Goal: Communication & Community: Answer question/provide support

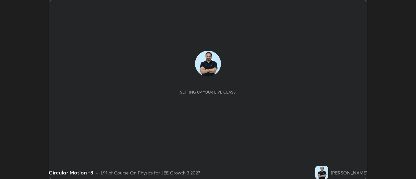
scroll to position [179, 415]
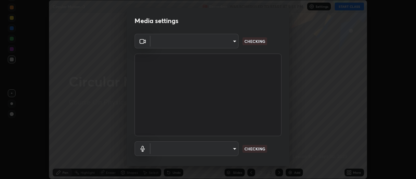
type input "bb472acd43814c493e76e7b6f69679a6546984a9169f098bd099272128ff4822"
type input "communications"
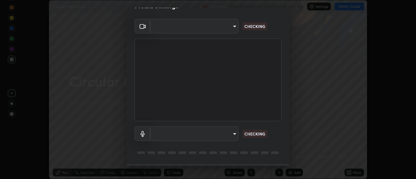
scroll to position [34, 0]
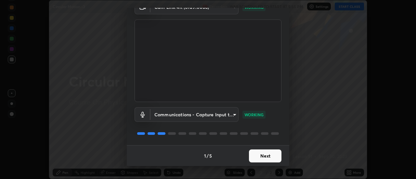
click at [271, 160] on button "Next" at bounding box center [265, 155] width 32 height 13
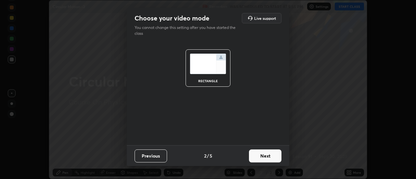
click at [270, 159] on button "Next" at bounding box center [265, 155] width 32 height 13
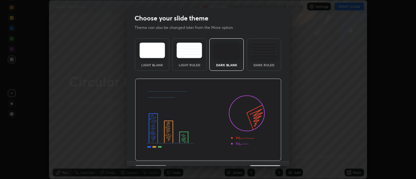
scroll to position [16, 0]
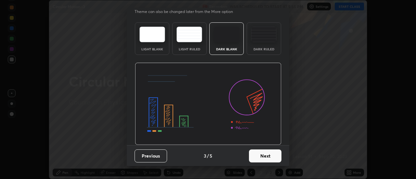
click at [275, 155] on button "Next" at bounding box center [265, 155] width 32 height 13
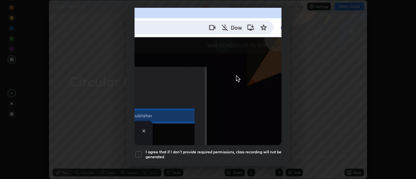
click at [272, 149] on h5 "I agree that if I don't provide required permissions, class recording will not …" at bounding box center [214, 154] width 136 height 10
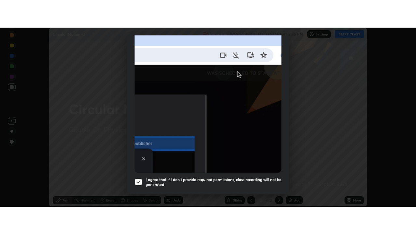
scroll to position [167, 0]
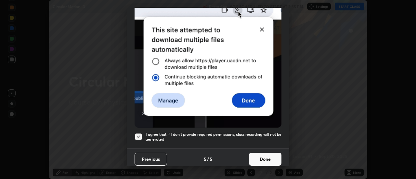
click at [271, 155] on button "Done" at bounding box center [265, 159] width 32 height 13
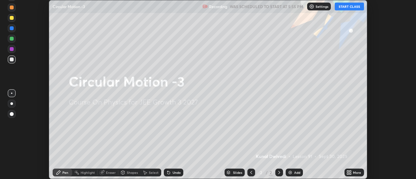
click at [345, 8] on button "START CLASS" at bounding box center [349, 7] width 29 height 8
click at [355, 173] on div "More" at bounding box center [357, 172] width 8 height 3
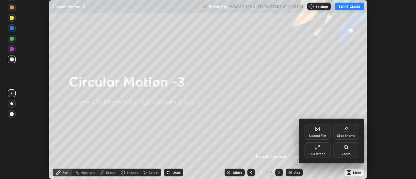
click at [324, 134] on div "Upload File" at bounding box center [317, 135] width 17 height 3
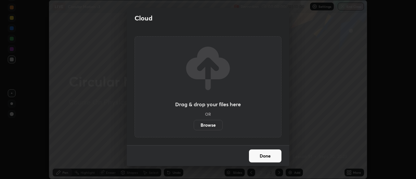
click at [214, 126] on label "Browse" at bounding box center [208, 125] width 29 height 10
click at [194, 126] on input "Browse" at bounding box center [194, 125] width 0 height 10
click at [135, 14] on h2 "Cloud" at bounding box center [143, 18] width 18 height 8
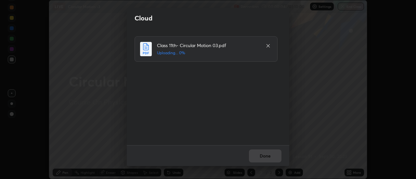
click at [135, 13] on div "Cloud" at bounding box center [207, 18] width 147 height 10
click at [264, 154] on button "Done" at bounding box center [265, 155] width 32 height 13
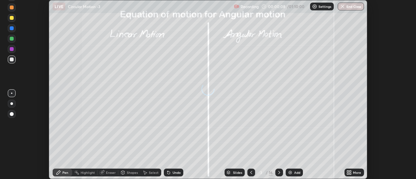
click at [350, 173] on icon at bounding box center [350, 174] width 2 height 2
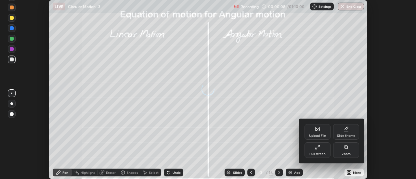
click at [319, 151] on div "Full screen" at bounding box center [317, 150] width 26 height 16
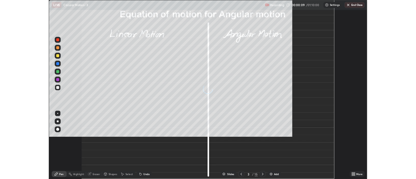
scroll to position [234, 416]
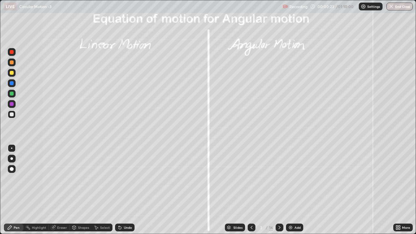
click at [278, 179] on icon at bounding box center [279, 227] width 2 height 3
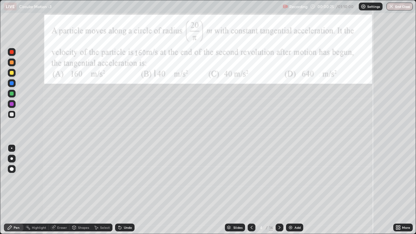
click at [279, 179] on icon at bounding box center [279, 227] width 2 height 3
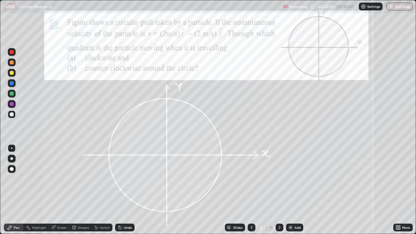
click at [11, 95] on div at bounding box center [12, 94] width 4 height 4
click at [119, 179] on icon at bounding box center [120, 227] width 3 height 3
click at [123, 179] on div "Undo" at bounding box center [124, 227] width 19 height 8
click at [122, 179] on div "Undo" at bounding box center [124, 227] width 19 height 8
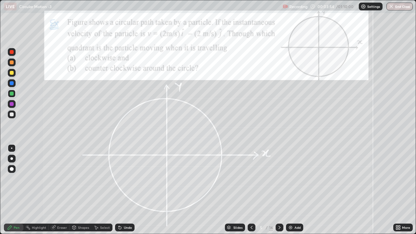
click at [121, 179] on div "Undo" at bounding box center [124, 227] width 19 height 8
click at [122, 179] on div "Undo" at bounding box center [124, 227] width 19 height 8
click at [123, 179] on div "Undo" at bounding box center [124, 227] width 19 height 8
click at [124, 179] on div "Undo" at bounding box center [124, 227] width 19 height 8
click at [13, 82] on div at bounding box center [12, 83] width 4 height 4
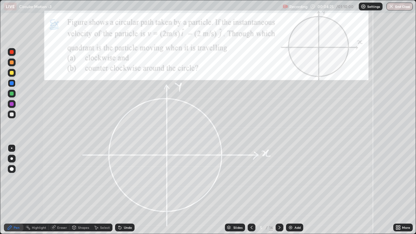
click at [11, 93] on div at bounding box center [12, 94] width 4 height 4
click at [10, 106] on div at bounding box center [12, 104] width 4 height 4
click at [12, 70] on div at bounding box center [12, 73] width 8 height 8
click at [12, 104] on div at bounding box center [12, 104] width 4 height 4
click at [12, 74] on div at bounding box center [12, 73] width 4 height 4
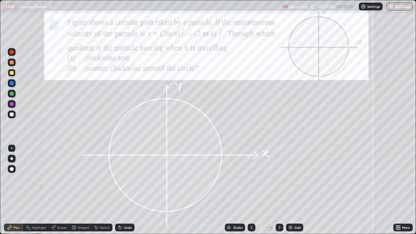
click at [10, 94] on div at bounding box center [12, 94] width 4 height 4
click at [279, 179] on icon at bounding box center [279, 227] width 2 height 3
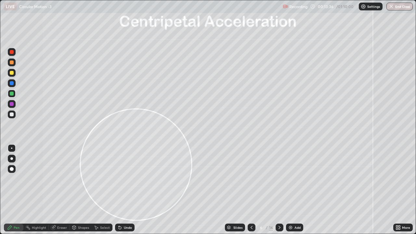
click at [120, 179] on div "Undo" at bounding box center [123, 227] width 22 height 13
click at [123, 179] on div "Undo" at bounding box center [124, 227] width 19 height 8
click at [122, 179] on div "Undo" at bounding box center [124, 227] width 19 height 8
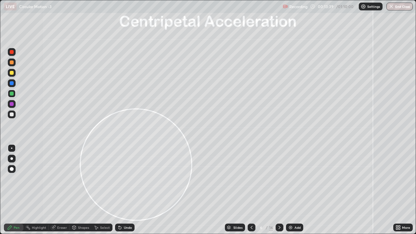
click at [122, 179] on div "Undo" at bounding box center [124, 227] width 19 height 8
click at [119, 179] on icon at bounding box center [120, 227] width 3 height 3
click at [122, 179] on div "Undo" at bounding box center [124, 227] width 19 height 8
click at [125, 179] on div "Undo" at bounding box center [124, 227] width 19 height 8
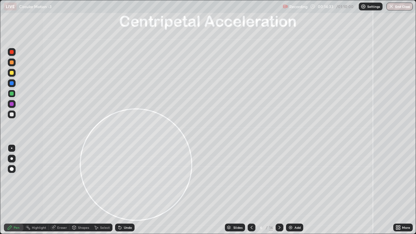
click at [125, 179] on div "Undo" at bounding box center [124, 227] width 19 height 8
click at [123, 179] on div "Undo" at bounding box center [124, 227] width 19 height 8
click at [122, 179] on div "Undo" at bounding box center [124, 227] width 19 height 8
click at [123, 179] on div "Undo" at bounding box center [124, 227] width 19 height 8
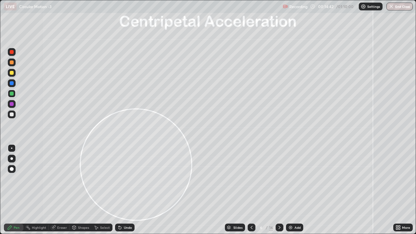
click at [12, 115] on div at bounding box center [12, 114] width 4 height 4
click at [78, 179] on div "Shapes" at bounding box center [83, 227] width 11 height 3
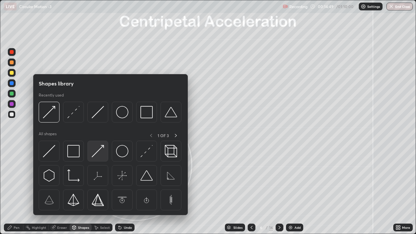
click at [96, 151] on img at bounding box center [98, 151] width 12 height 12
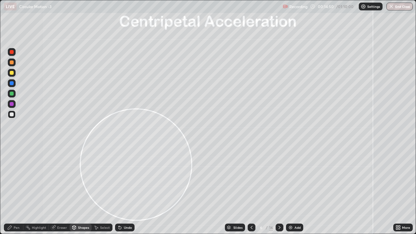
click at [10, 74] on div at bounding box center [12, 73] width 4 height 4
click at [12, 179] on icon at bounding box center [9, 227] width 5 height 5
click at [12, 94] on div at bounding box center [12, 94] width 4 height 4
click at [86, 179] on div "Shapes" at bounding box center [83, 227] width 11 height 3
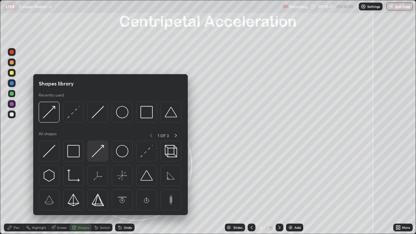
click at [97, 153] on img at bounding box center [98, 151] width 12 height 12
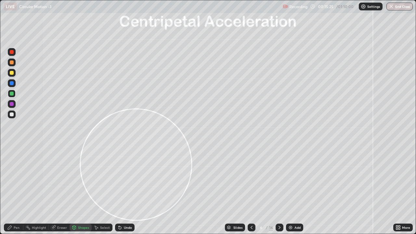
click at [12, 179] on icon at bounding box center [9, 227] width 5 height 5
click at [12, 114] on div at bounding box center [12, 114] width 4 height 4
click at [78, 179] on div "Shapes" at bounding box center [83, 227] width 11 height 3
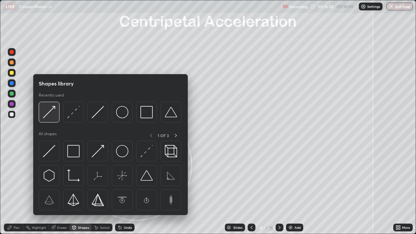
click at [49, 112] on img at bounding box center [49, 112] width 12 height 12
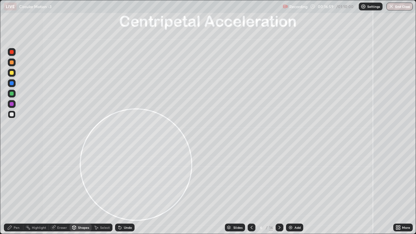
click at [11, 95] on div at bounding box center [12, 94] width 4 height 4
click at [16, 179] on div "Pen" at bounding box center [17, 227] width 6 height 3
click at [11, 74] on div at bounding box center [12, 73] width 4 height 4
click at [78, 179] on div "Shapes" at bounding box center [83, 227] width 11 height 3
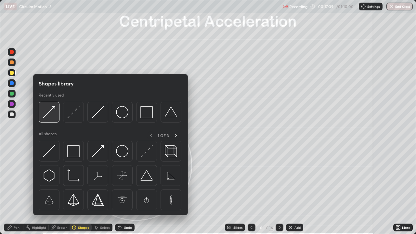
click at [50, 115] on img at bounding box center [49, 112] width 12 height 12
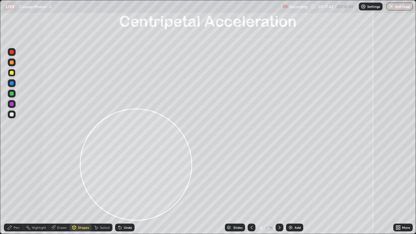
click at [19, 179] on div "Pen" at bounding box center [17, 227] width 6 height 3
click at [10, 115] on div at bounding box center [12, 114] width 4 height 4
click at [77, 179] on div "Shapes" at bounding box center [81, 227] width 22 height 8
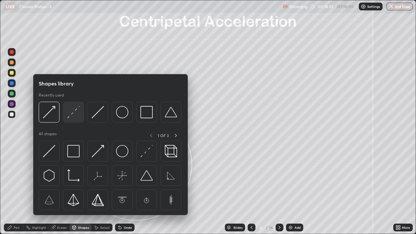
click at [78, 113] on img at bounding box center [73, 112] width 12 height 12
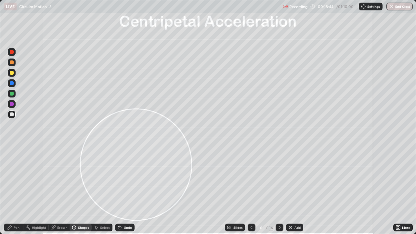
click at [15, 179] on div "Pen" at bounding box center [17, 227] width 6 height 3
click at [12, 83] on div at bounding box center [12, 83] width 4 height 4
click at [13, 114] on div at bounding box center [12, 114] width 4 height 4
click at [130, 179] on div "Undo" at bounding box center [128, 227] width 8 height 3
click at [278, 179] on icon at bounding box center [279, 227] width 2 height 3
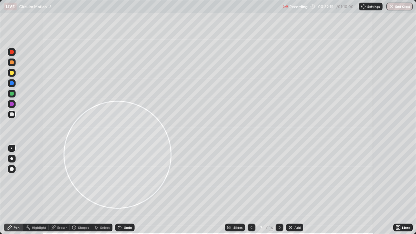
click at [10, 72] on div at bounding box center [12, 73] width 4 height 4
click at [11, 117] on div at bounding box center [12, 114] width 8 height 8
click at [11, 74] on div at bounding box center [12, 73] width 4 height 4
click at [10, 114] on div at bounding box center [12, 114] width 4 height 4
click at [121, 179] on icon at bounding box center [119, 227] width 5 height 5
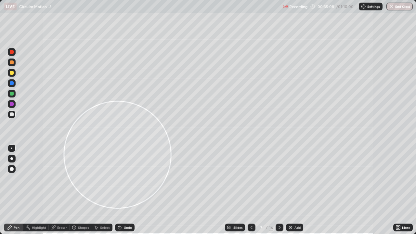
click at [11, 102] on div at bounding box center [12, 104] width 4 height 4
click at [13, 94] on div at bounding box center [12, 94] width 4 height 4
click at [9, 73] on div at bounding box center [12, 73] width 8 height 8
click at [11, 94] on div at bounding box center [12, 94] width 4 height 4
click at [13, 53] on div at bounding box center [12, 52] width 4 height 4
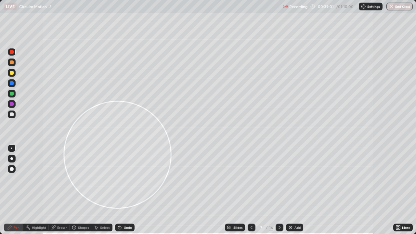
click at [15, 94] on div at bounding box center [12, 94] width 8 height 8
click at [14, 107] on div at bounding box center [12, 104] width 8 height 8
click at [10, 72] on div at bounding box center [12, 73] width 4 height 4
click at [279, 179] on icon at bounding box center [279, 227] width 5 height 5
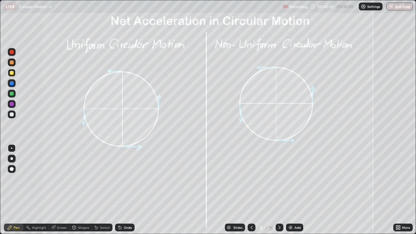
click at [12, 117] on div at bounding box center [12, 114] width 8 height 8
click at [11, 83] on div at bounding box center [12, 83] width 4 height 4
click at [11, 92] on div at bounding box center [12, 94] width 4 height 4
click at [78, 179] on div "Shapes" at bounding box center [83, 227] width 11 height 3
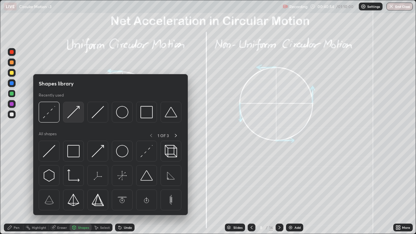
click at [70, 115] on img at bounding box center [73, 112] width 12 height 12
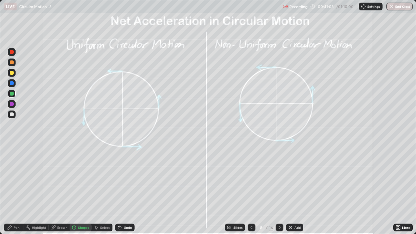
click at [120, 179] on icon at bounding box center [119, 227] width 5 height 5
click at [11, 179] on icon at bounding box center [10, 227] width 4 height 4
click at [11, 113] on div at bounding box center [12, 114] width 4 height 4
click at [12, 94] on div at bounding box center [12, 94] width 4 height 4
click at [13, 105] on div at bounding box center [12, 104] width 4 height 4
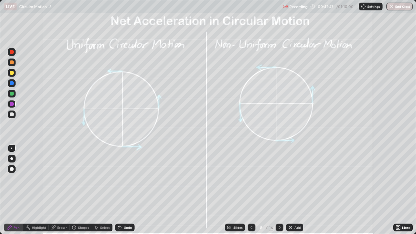
click at [12, 115] on div at bounding box center [12, 114] width 4 height 4
click at [11, 84] on div at bounding box center [12, 83] width 4 height 4
click at [12, 93] on div at bounding box center [12, 94] width 4 height 4
click at [79, 179] on div "Shapes" at bounding box center [81, 227] width 22 height 8
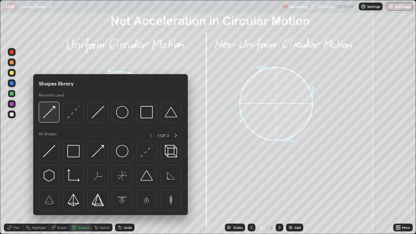
click at [53, 112] on img at bounding box center [49, 112] width 12 height 12
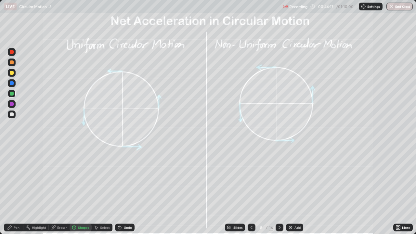
click at [17, 179] on div "Pen" at bounding box center [17, 227] width 6 height 3
click at [13, 104] on div at bounding box center [12, 104] width 4 height 4
click at [9, 66] on div at bounding box center [12, 62] width 8 height 8
click at [75, 179] on icon at bounding box center [74, 227] width 4 height 4
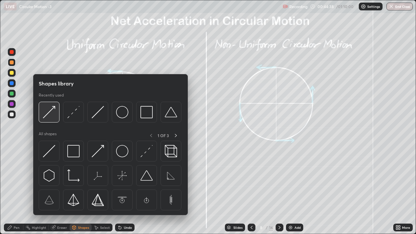
click at [47, 113] on img at bounding box center [49, 112] width 12 height 12
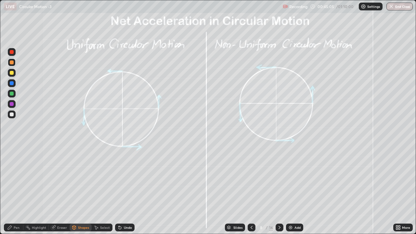
click at [20, 179] on div "Pen" at bounding box center [13, 227] width 19 height 8
click at [10, 73] on div at bounding box center [12, 73] width 4 height 4
click at [80, 179] on div "Shapes" at bounding box center [81, 227] width 22 height 8
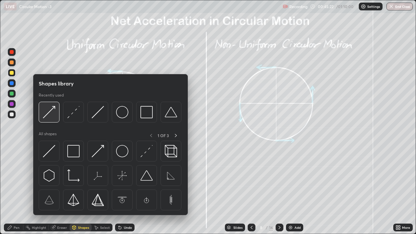
click at [51, 114] on img at bounding box center [49, 112] width 12 height 12
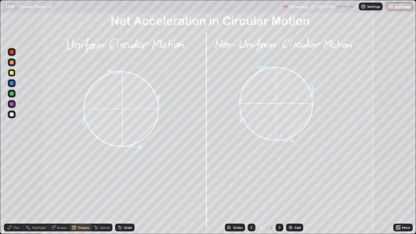
click at [14, 179] on div "Pen" at bounding box center [17, 227] width 6 height 3
click at [11, 114] on div at bounding box center [12, 114] width 4 height 4
click at [12, 74] on div at bounding box center [12, 73] width 4 height 4
click at [276, 179] on div at bounding box center [279, 227] width 8 height 8
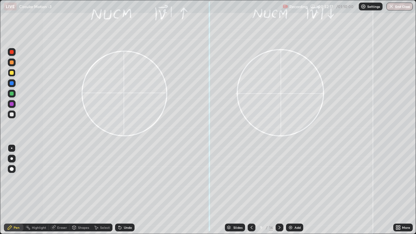
click at [279, 179] on icon at bounding box center [279, 227] width 5 height 5
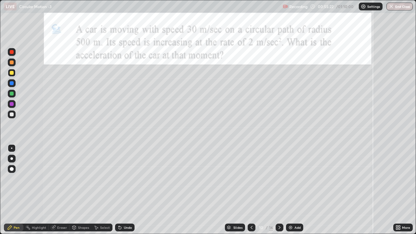
click at [12, 115] on div at bounding box center [12, 114] width 4 height 4
click at [279, 179] on icon at bounding box center [279, 227] width 5 height 5
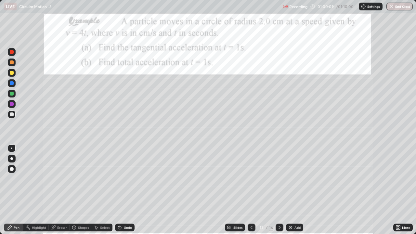
click at [11, 73] on div at bounding box center [12, 73] width 4 height 4
click at [124, 179] on div "Undo" at bounding box center [124, 227] width 19 height 8
click at [130, 179] on div "Undo" at bounding box center [128, 227] width 8 height 3
click at [278, 179] on icon at bounding box center [279, 227] width 5 height 5
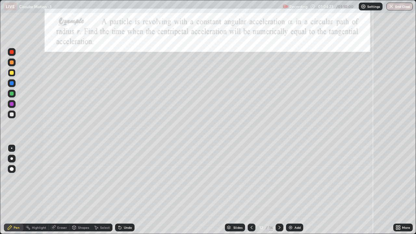
click at [12, 116] on div at bounding box center [12, 114] width 4 height 4
click at [124, 179] on div "Undo" at bounding box center [124, 227] width 19 height 8
click at [396, 7] on button "End Class" at bounding box center [400, 7] width 26 height 8
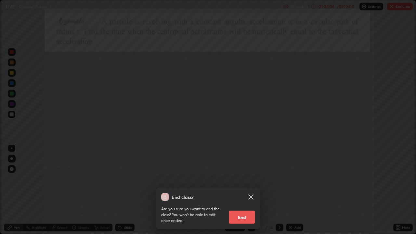
click at [240, 179] on button "End" at bounding box center [242, 216] width 26 height 13
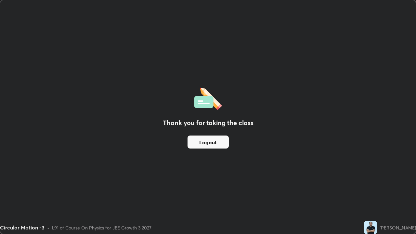
click at [210, 140] on button "Logout" at bounding box center [207, 141] width 41 height 13
click at [207, 140] on button "Logout" at bounding box center [207, 141] width 41 height 13
click at [207, 137] on button "Logout" at bounding box center [207, 141] width 41 height 13
click at [209, 137] on button "Logout" at bounding box center [207, 141] width 41 height 13
click at [221, 141] on button "Logout" at bounding box center [207, 141] width 41 height 13
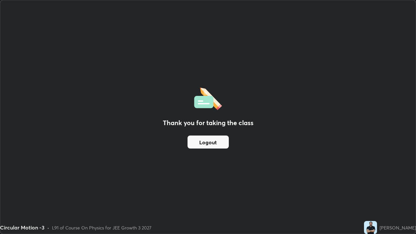
click at [220, 143] on button "Logout" at bounding box center [207, 141] width 41 height 13
click at [218, 145] on button "Logout" at bounding box center [207, 141] width 41 height 13
click at [217, 147] on button "Logout" at bounding box center [207, 141] width 41 height 13
click at [216, 147] on button "Logout" at bounding box center [207, 141] width 41 height 13
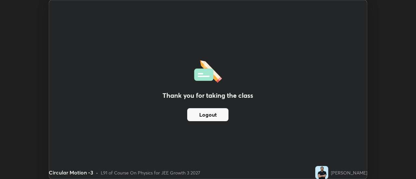
scroll to position [32301, 32064]
